Goal: Task Accomplishment & Management: Manage account settings

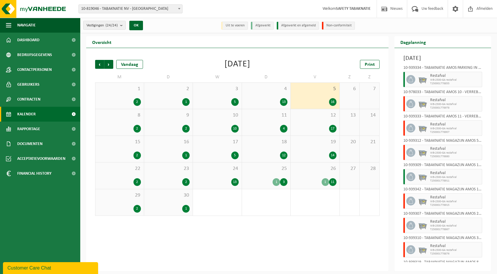
click at [135, 6] on span "10-819046 - TABAKNATIE NV - [GEOGRAPHIC_DATA]" at bounding box center [130, 9] width 103 height 8
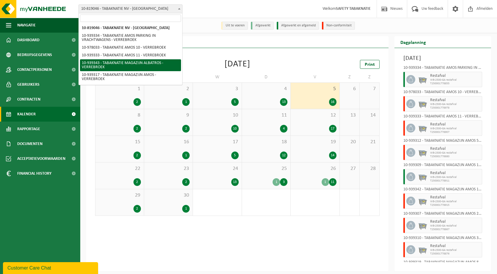
select select "138361"
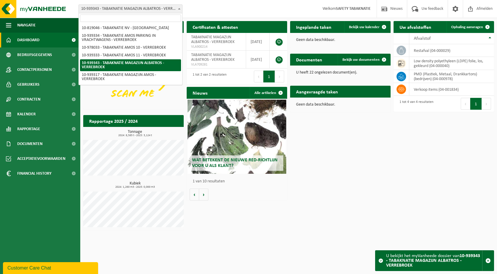
click at [179, 7] on span at bounding box center [179, 9] width 6 height 8
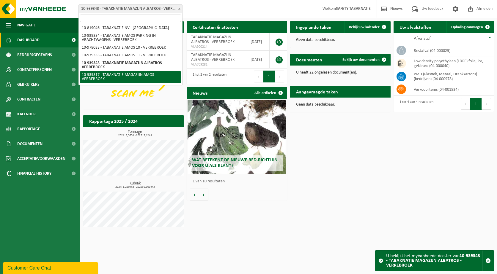
select select "138344"
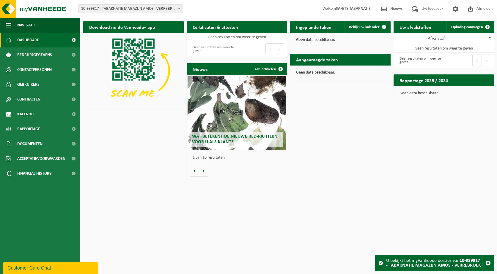
click at [179, 6] on span at bounding box center [179, 9] width 6 height 8
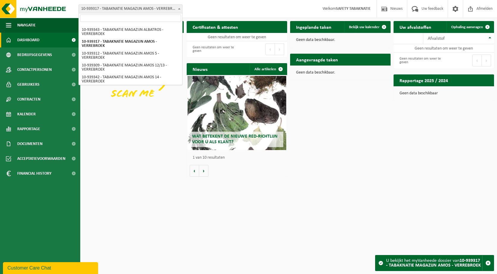
scroll to position [59, 0]
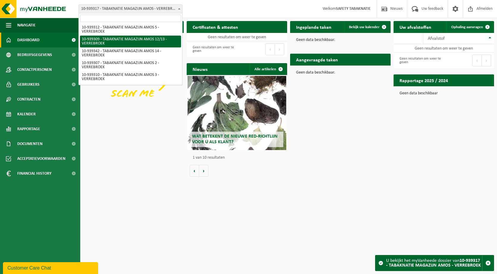
select select "138338"
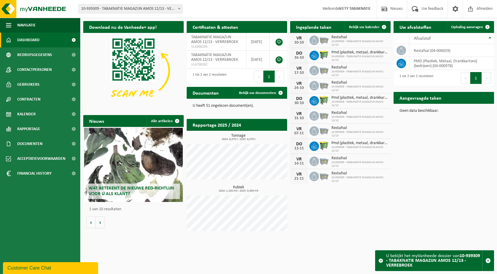
click at [138, 11] on span "10-939309 - TABAKNATIE MAGAZIJN AMOS 12/13 - VERREBROEK" at bounding box center [130, 9] width 103 height 8
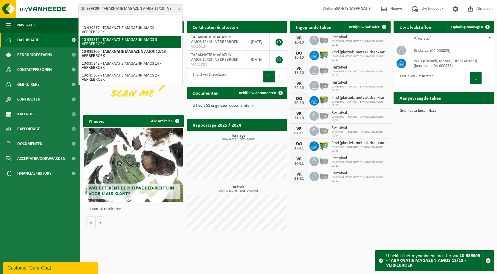
scroll to position [77, 0]
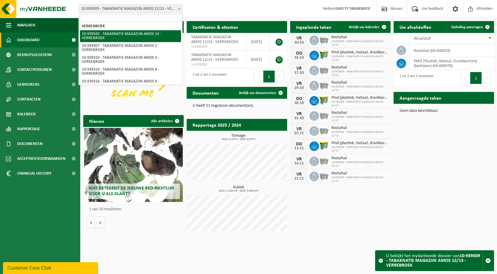
select select "138360"
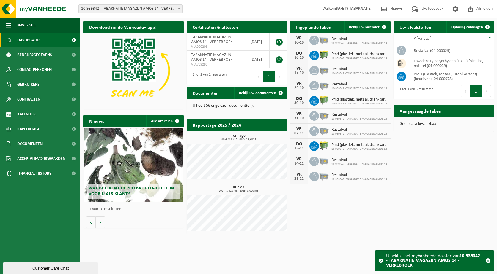
click at [171, 8] on span "10-939342 - TABAKNATIE MAGAZIJN AMOS 14 - VERREBROEK" at bounding box center [130, 9] width 103 height 8
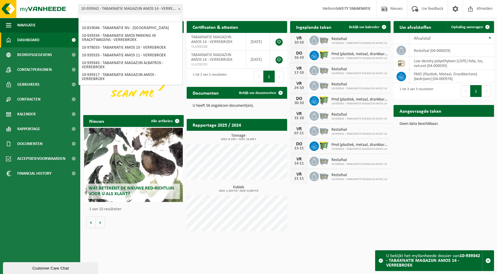
scroll to position [59, 0]
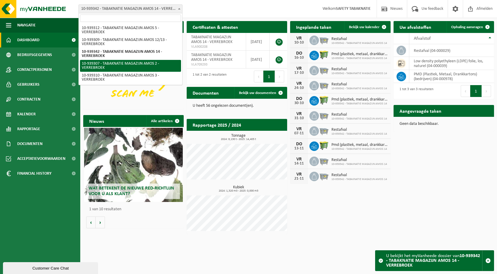
select select "138336"
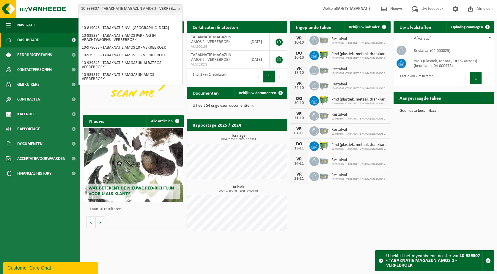
click at [180, 7] on span at bounding box center [179, 9] width 6 height 8
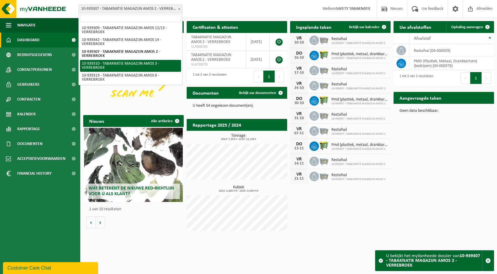
select select "138339"
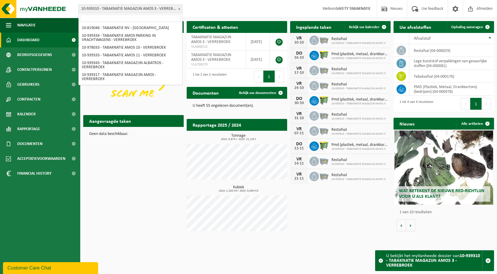
click at [168, 5] on span "10-939310 - TABAKNATIE MAGAZIJN AMOS 3 - VERREBROEK" at bounding box center [130, 9] width 103 height 8
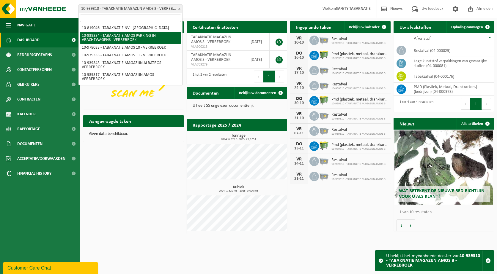
select select "138356"
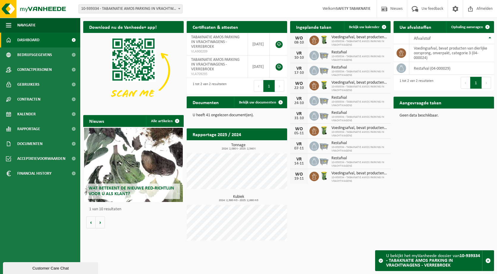
click at [181, 8] on span at bounding box center [179, 9] width 6 height 8
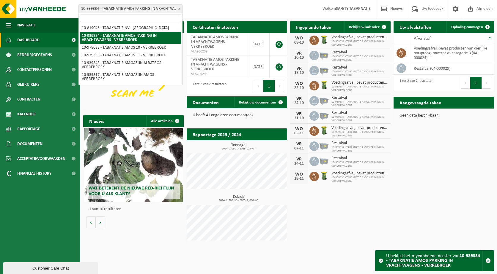
click at [265, 4] on div "Vestiging: 10-819046 - TABAKNATIE NV - ANTWERPEN 10-939334 - TABAKNATIE AMOS PA…" at bounding box center [248, 9] width 497 height 18
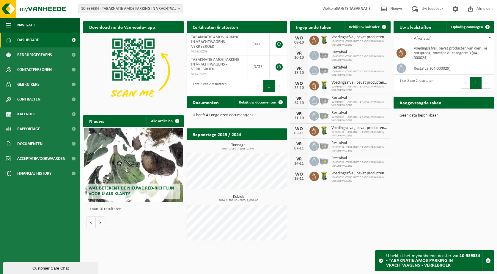
click at [177, 8] on span at bounding box center [179, 9] width 6 height 8
select select "159844"
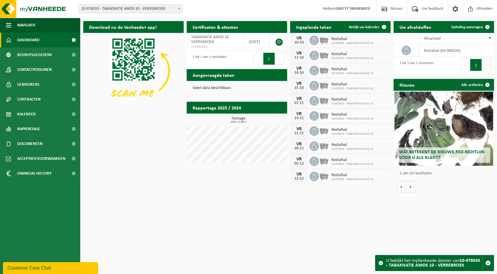
click at [167, 7] on span "10-978033 - TABAKNATIE AMOS 10 - VERREBROEK" at bounding box center [130, 9] width 103 height 8
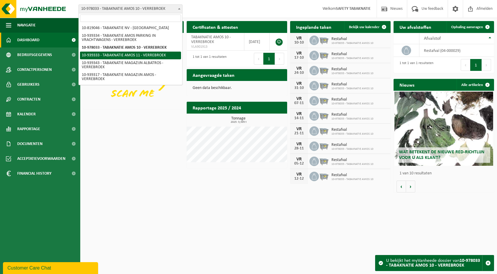
select select "138355"
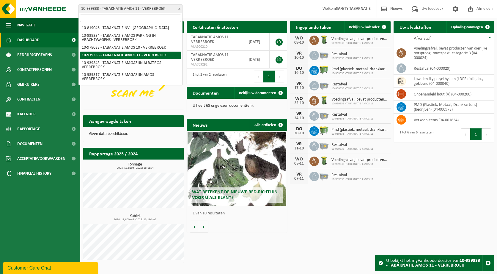
click at [166, 11] on span "10-939333 - TABAKNATIE AMOS 11 - VERREBROEK" at bounding box center [130, 9] width 103 height 8
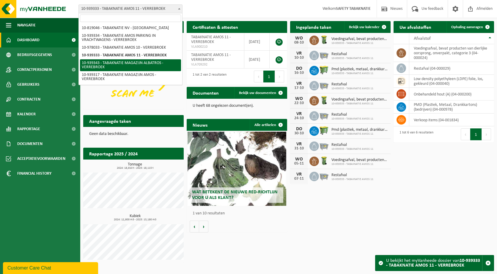
select select "138361"
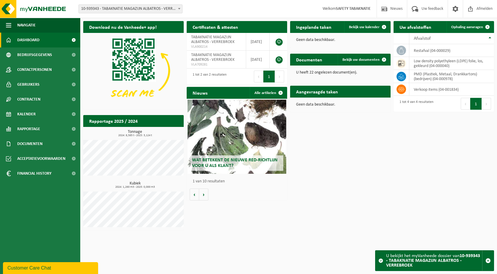
click at [157, 9] on span "10-939343 - TABAKNATIE MAGAZIJN ALBATROS - VERREBROEK" at bounding box center [130, 9] width 103 height 8
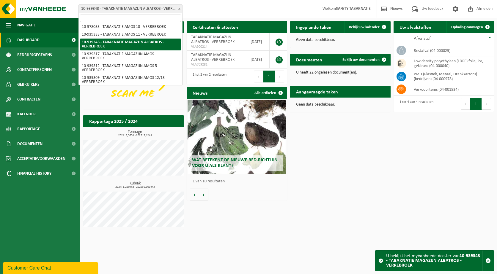
scroll to position [30, 0]
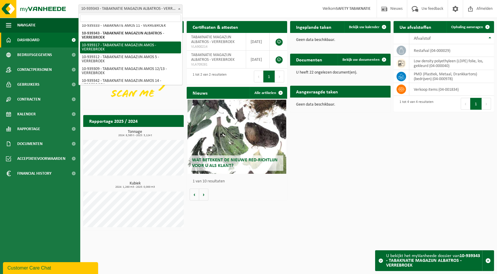
select select "138344"
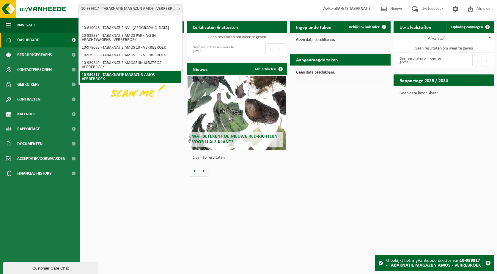
click at [150, 10] on span "10-939317 - TABAKNATIE MAGAZIJN AMOS - VERREBROEK" at bounding box center [130, 9] width 103 height 8
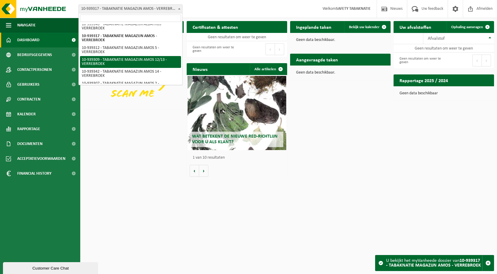
scroll to position [30, 0]
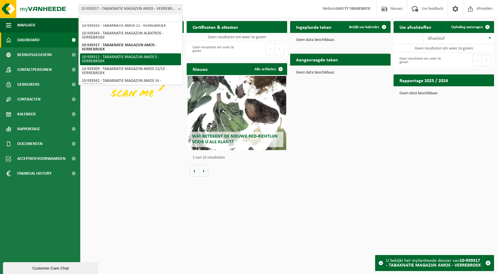
select select "138341"
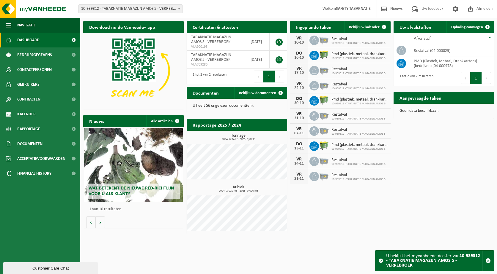
click at [156, 8] on span "10-939312 - TABAKNATIE MAGAZIJN AMOS 5 - VERREBROEK" at bounding box center [130, 9] width 103 height 8
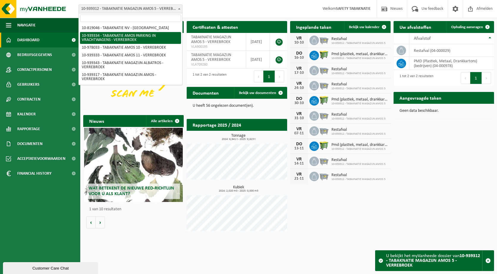
select select "138356"
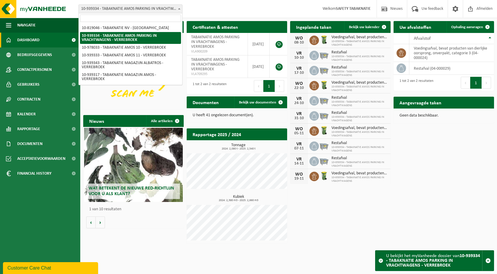
click at [176, 10] on span "10-939334 - TABAKNATIE AMOS PARKING IN VRACHTWAGENS - VERREBROEK" at bounding box center [130, 9] width 103 height 8
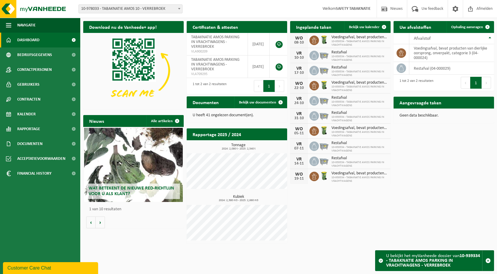
select select "159844"
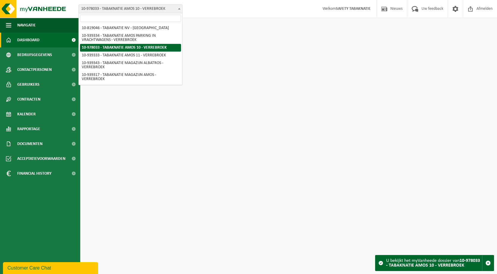
click at [177, 8] on span at bounding box center [179, 9] width 6 height 8
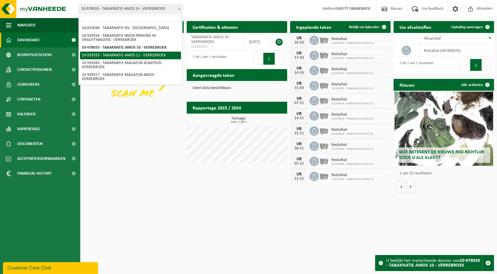
select select "138355"
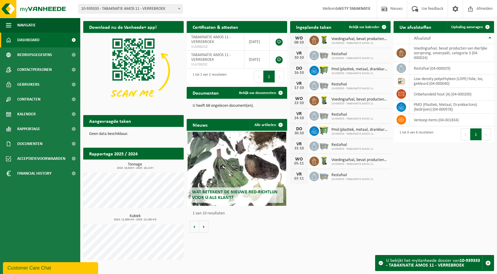
click at [166, 10] on span "10-939333 - TABAKNATIE AMOS 11 - VERREBROEK" at bounding box center [130, 9] width 103 height 8
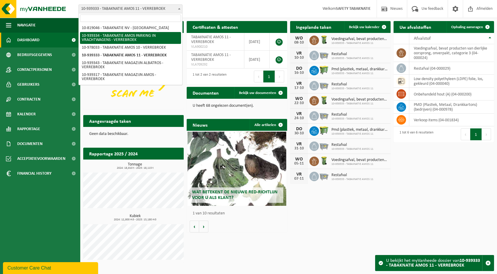
select select "138356"
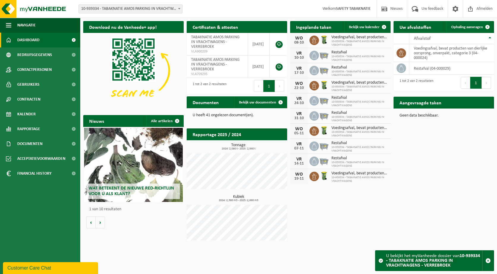
click at [173, 8] on span "10-939334 - TABAKNATIE AMOS PARKING IN VRACHTWAGENS - VERREBROEK" at bounding box center [130, 9] width 103 height 8
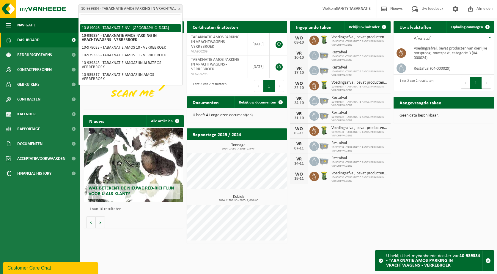
select select "138232"
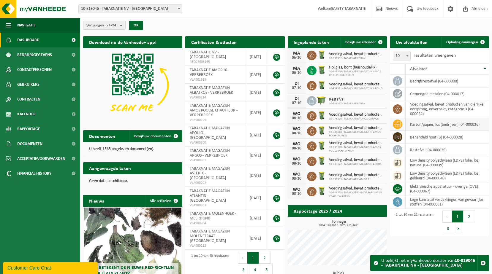
click at [437, 123] on td "karton/papier, los (bedrijven) (04-000026)" at bounding box center [447, 124] width 83 height 13
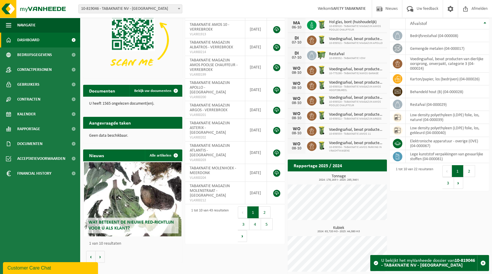
scroll to position [49, 0]
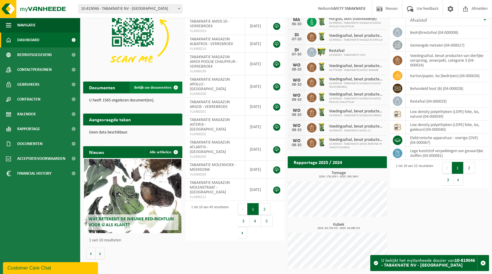
click at [165, 88] on span "Bekijk uw documenten" at bounding box center [152, 88] width 37 height 4
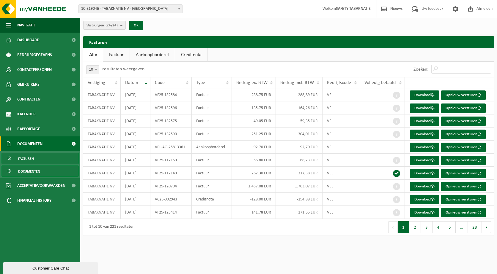
click at [39, 173] on span "Documenten" at bounding box center [29, 171] width 22 height 11
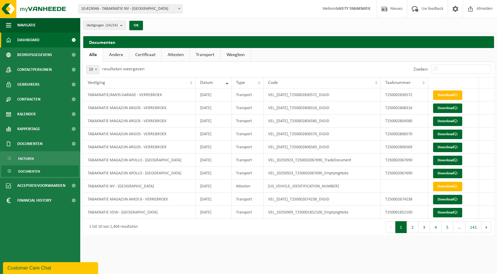
click at [30, 43] on span "Dashboard" at bounding box center [28, 40] width 22 height 15
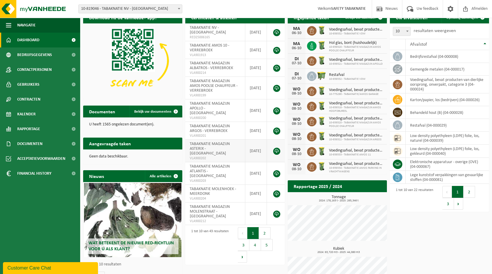
scroll to position [49, 0]
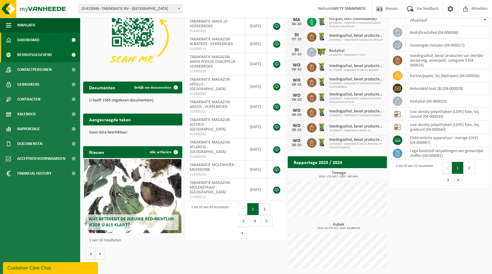
click at [45, 52] on span "Bedrijfsgegevens" at bounding box center [34, 55] width 35 height 15
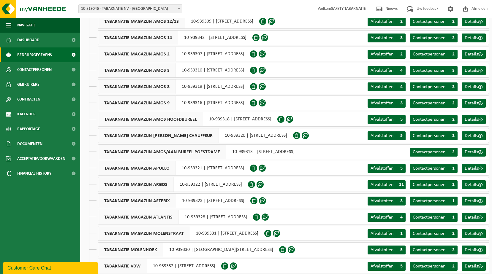
scroll to position [164, 0]
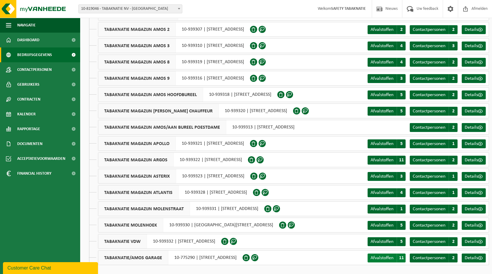
click at [400, 259] on span "11" at bounding box center [401, 258] width 9 height 9
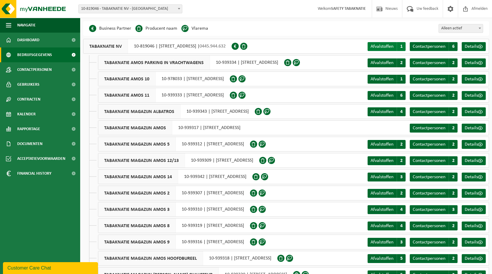
click at [385, 48] on span "Afvalstoffen" at bounding box center [382, 46] width 23 height 5
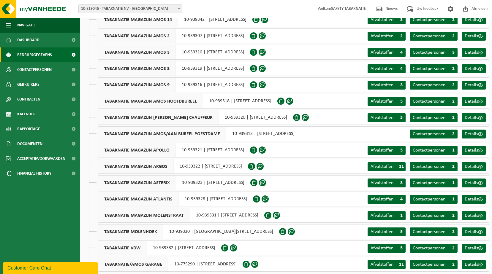
scroll to position [164, 0]
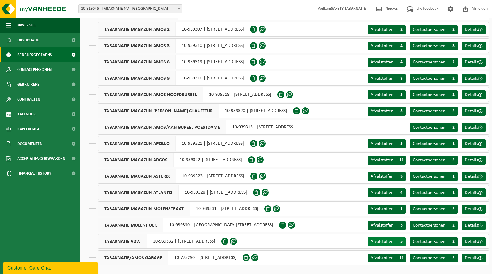
click at [387, 242] on span "Afvalstoffen" at bounding box center [382, 242] width 23 height 5
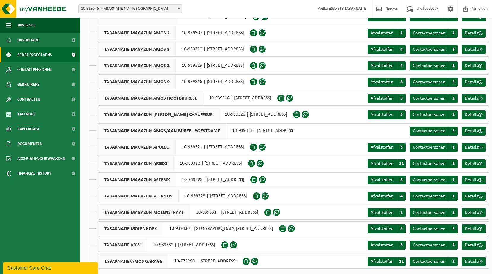
scroll to position [164, 0]
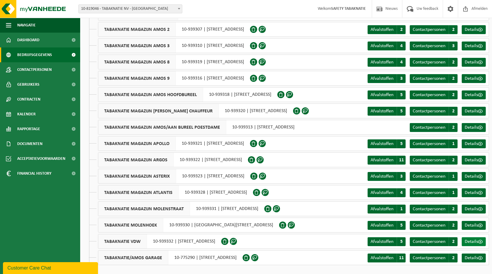
click at [482, 240] on span at bounding box center [480, 242] width 5 height 5
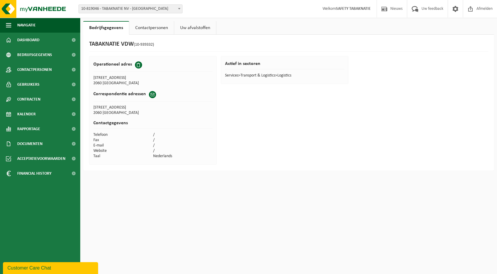
click at [187, 29] on link "Uw afvalstoffen" at bounding box center [195, 28] width 42 height 14
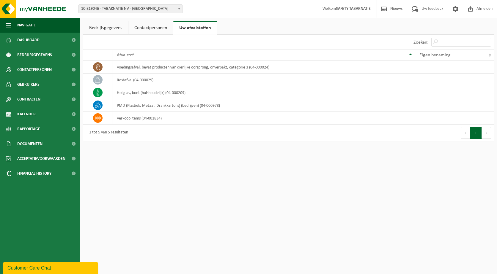
click at [162, 29] on link "Contactpersonen" at bounding box center [150, 28] width 45 height 14
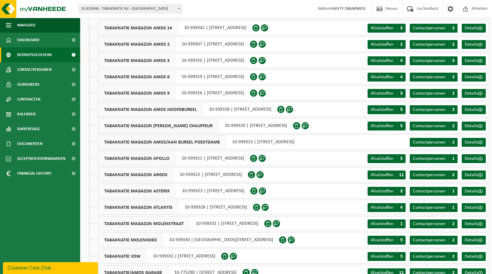
scroll to position [164, 0]
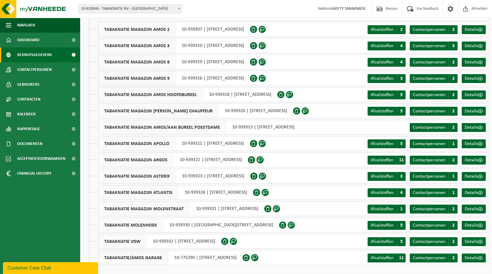
click at [264, 202] on div "TABAKNATIE MAGAZIJN MOLENSTRAAT 10-939331 | MOLENSTRAAT 103, 9130 KIELDRECHT" at bounding box center [181, 209] width 166 height 15
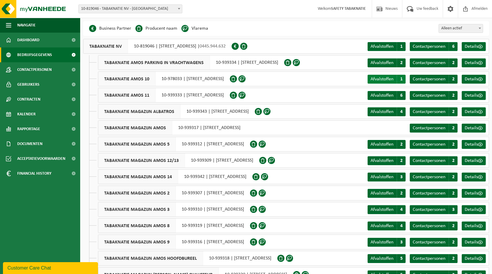
click at [380, 78] on span "Afvalstoffen" at bounding box center [382, 79] width 23 height 5
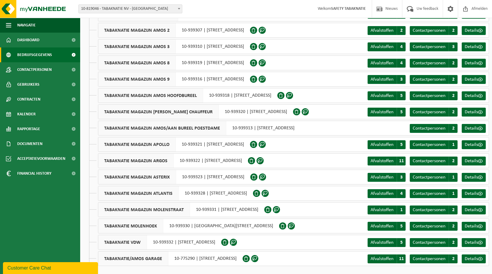
scroll to position [164, 0]
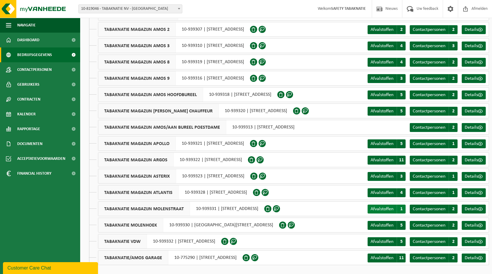
click at [389, 208] on span "Afvalstoffen" at bounding box center [382, 209] width 23 height 5
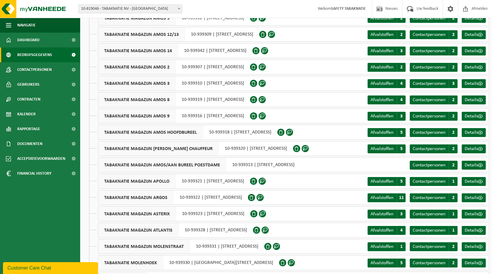
scroll to position [164, 0]
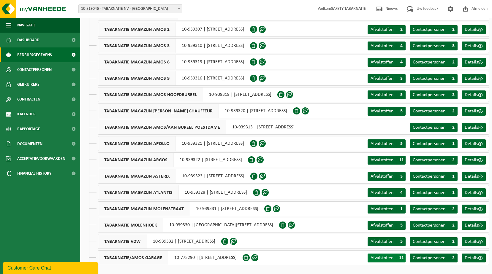
click at [387, 258] on span "Afvalstoffen" at bounding box center [382, 258] width 23 height 5
